Goal: Information Seeking & Learning: Find specific page/section

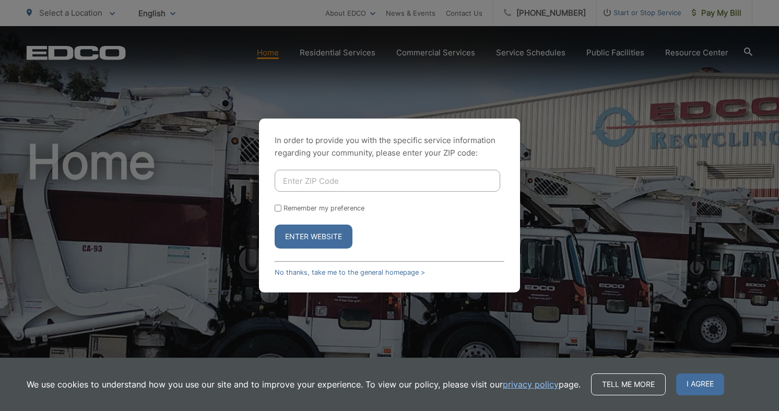
click at [336, 182] on input "Enter ZIP Code" at bounding box center [388, 181] width 226 height 22
type input "91942"
click at [280, 208] on input "Remember my preference" at bounding box center [278, 208] width 7 height 7
checkbox input "true"
click at [312, 239] on button "Enter Website" at bounding box center [314, 236] width 78 height 24
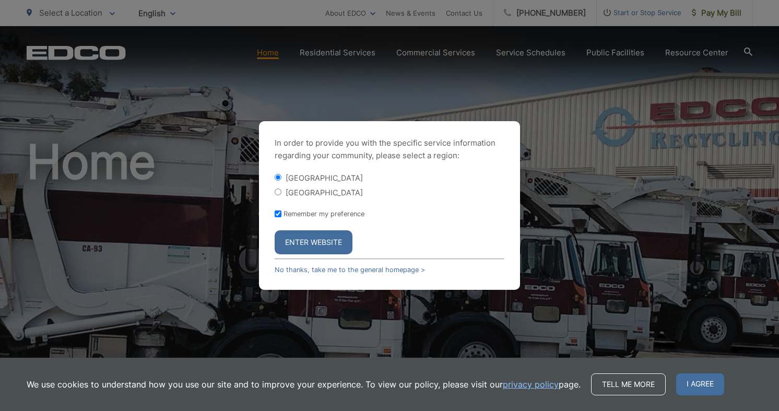
click at [319, 248] on button "Enter Website" at bounding box center [314, 242] width 78 height 24
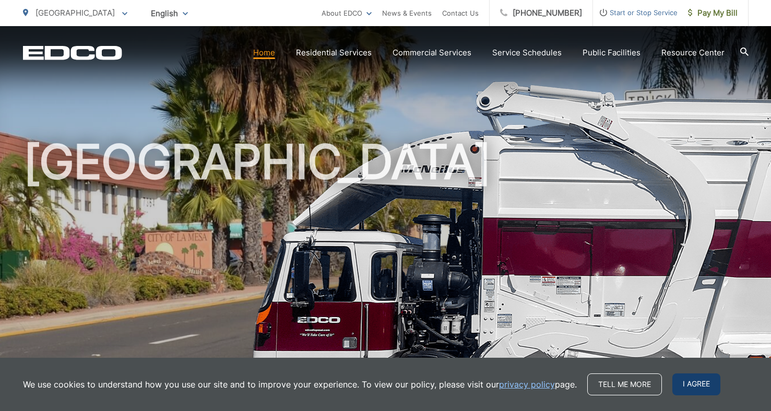
click at [685, 381] on span "I agree" at bounding box center [696, 384] width 48 height 22
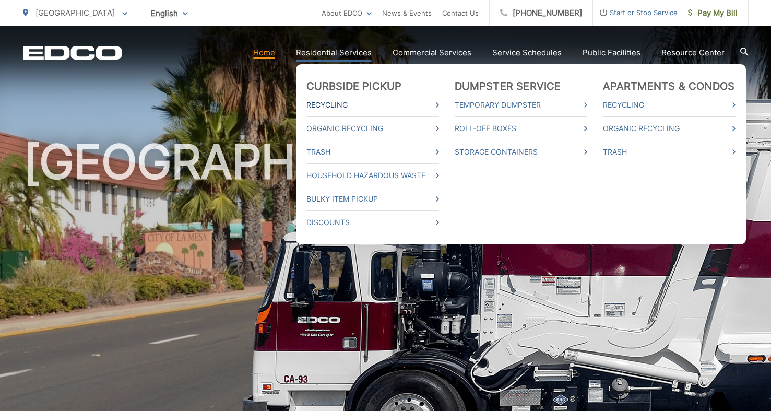
click at [347, 105] on link "Recycling" at bounding box center [372, 105] width 133 height 13
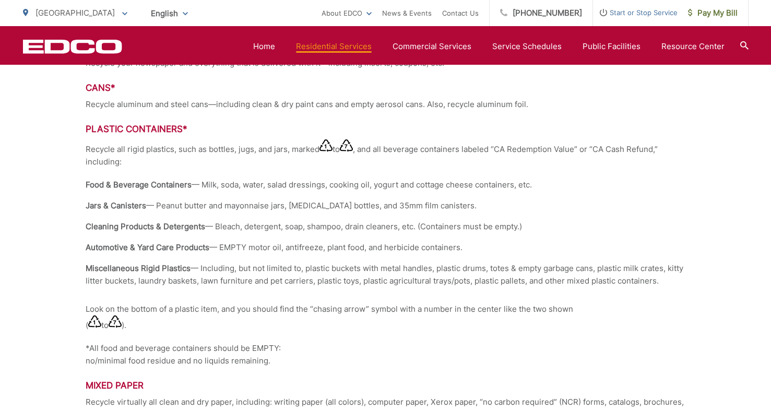
scroll to position [1034, 0]
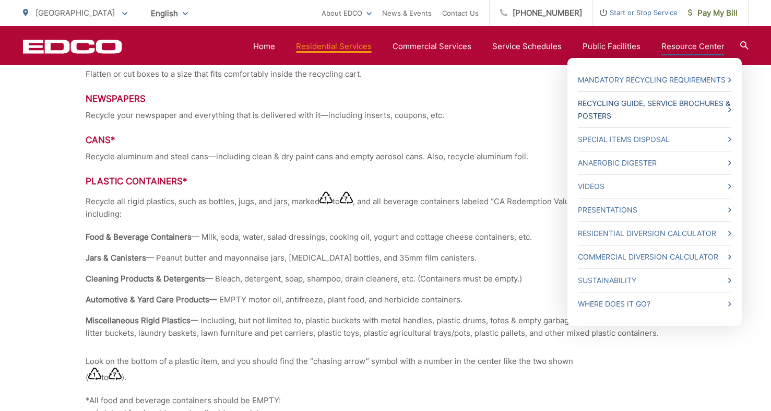
click at [687, 101] on link "Recycling Guide, Service Brochures & Posters" at bounding box center [654, 109] width 153 height 25
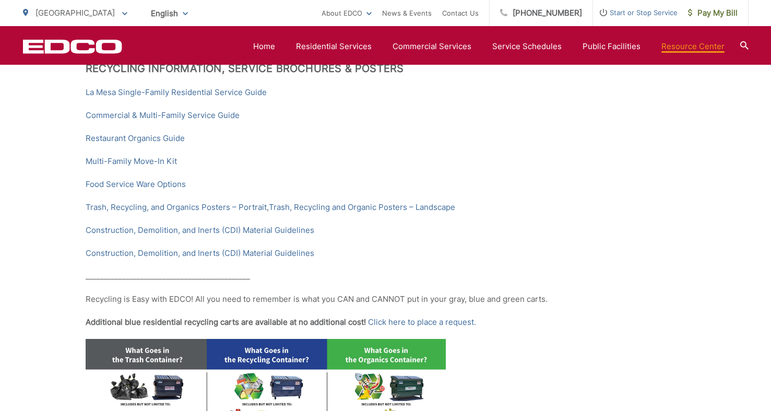
scroll to position [151, 0]
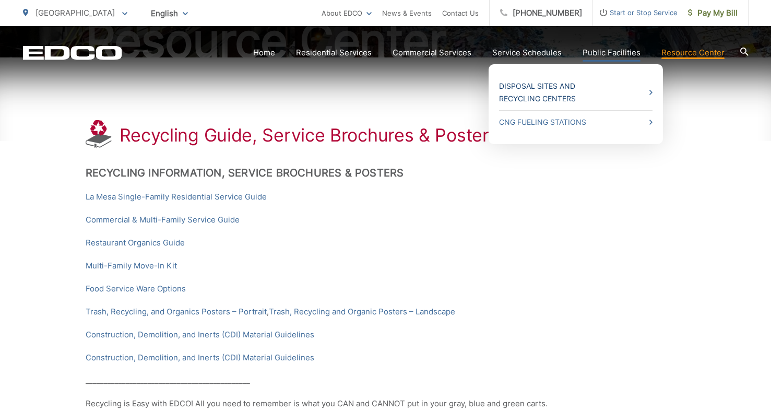
click at [575, 88] on link "Disposal Sites and Recycling Centers" at bounding box center [575, 92] width 153 height 25
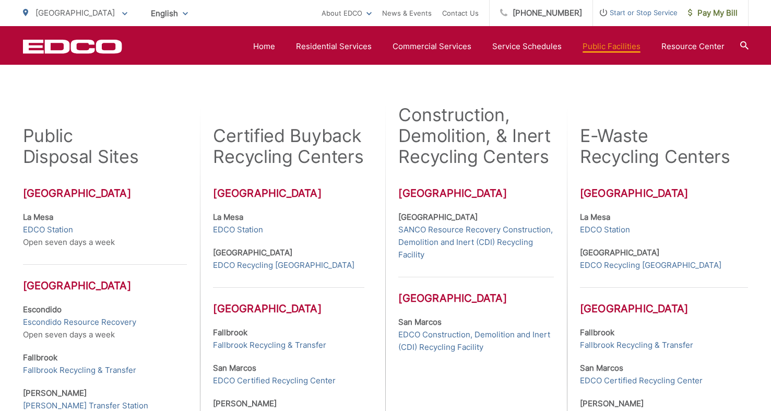
scroll to position [313, 0]
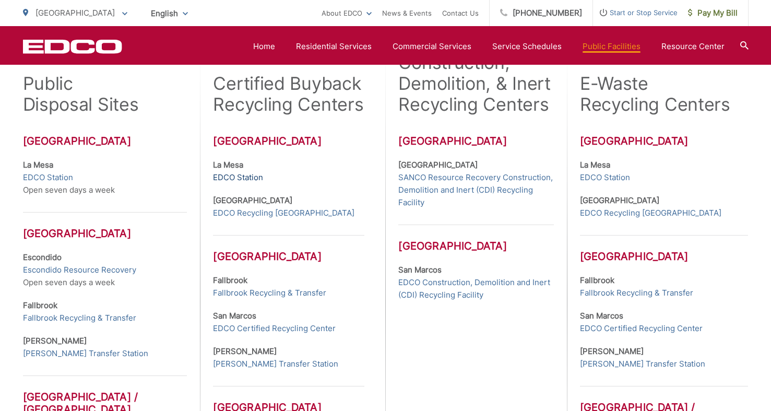
click at [242, 176] on link "EDCO Station" at bounding box center [238, 177] width 50 height 13
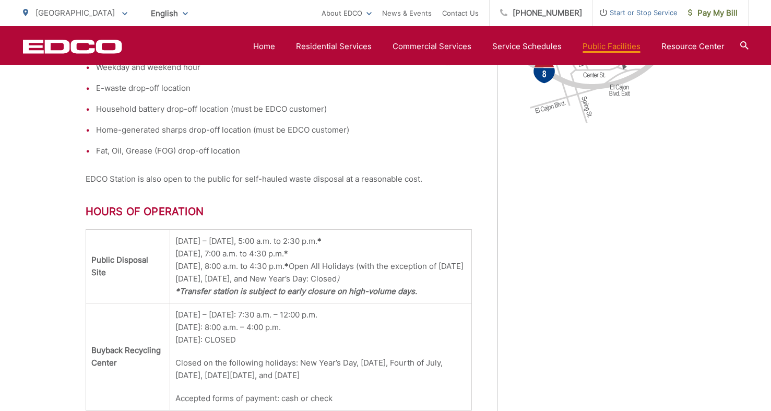
scroll to position [491, 0]
